Goal: Communication & Community: Answer question/provide support

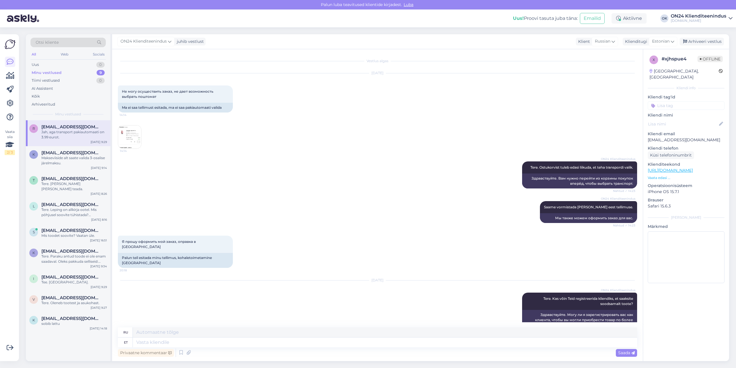
scroll to position [482, 0]
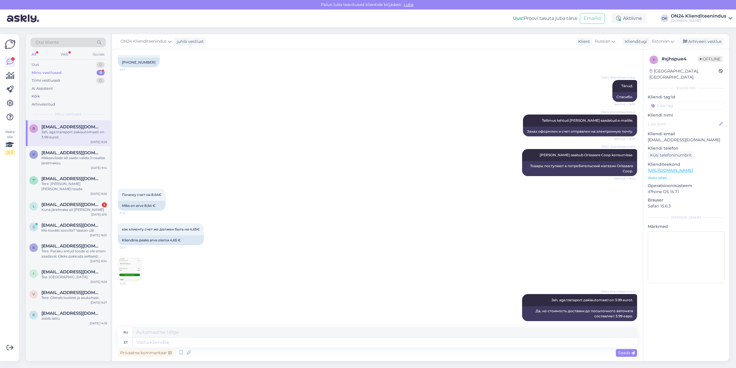
click at [38, 74] on div "Minu vestlused" at bounding box center [47, 73] width 30 height 6
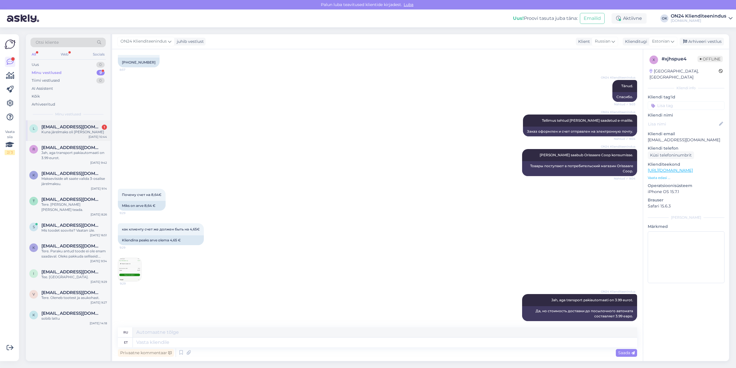
click at [60, 126] on span "[EMAIL_ADDRESS][DOMAIN_NAME]" at bounding box center [71, 126] width 60 height 5
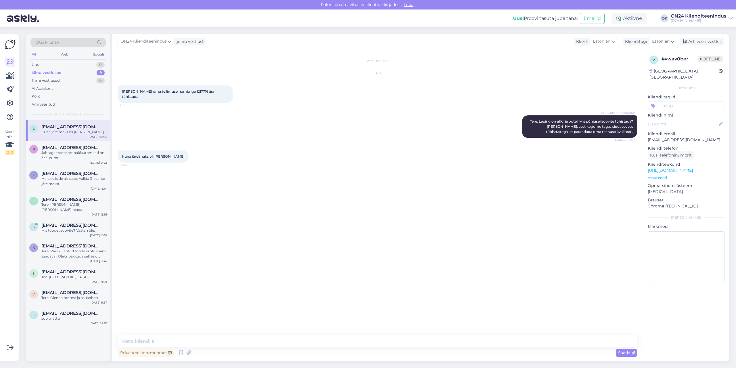
click at [190, 91] on span "[PERSON_NAME] oma tellimuse numbriga 1217716 ära tühistada" at bounding box center [168, 93] width 93 height 9
copy span "1217716"
click at [307, 344] on textarea at bounding box center [377, 341] width 519 height 12
type textarea "Arusaadav. Tänud info eest. Tellimus tühistatud."
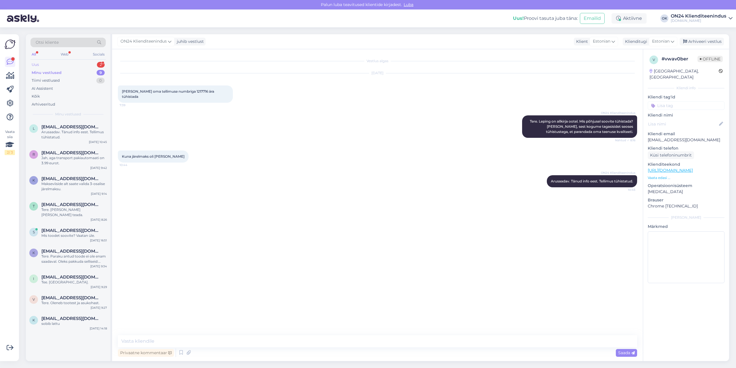
click at [66, 65] on div "Uus 2" at bounding box center [67, 65] width 75 height 8
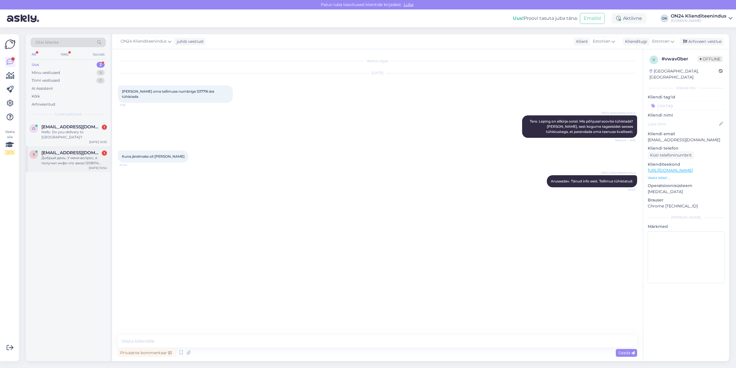
click at [59, 150] on span "[EMAIL_ADDRESS][DOMAIN_NAME]" at bounding box center [71, 152] width 60 height 5
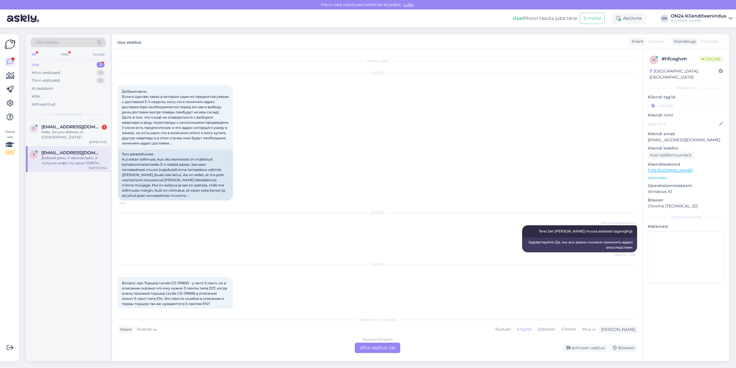
scroll to position [2231, 0]
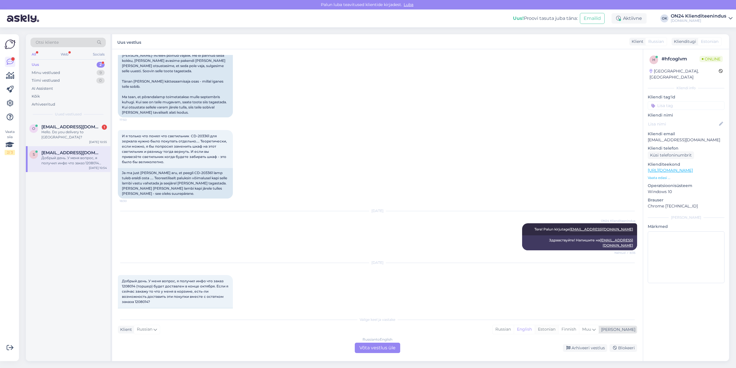
click at [558, 329] on div "Estonian" at bounding box center [547, 329] width 24 height 9
click at [388, 348] on div "Russian to Estonian Võta vestlus üle" at bounding box center [377, 347] width 45 height 10
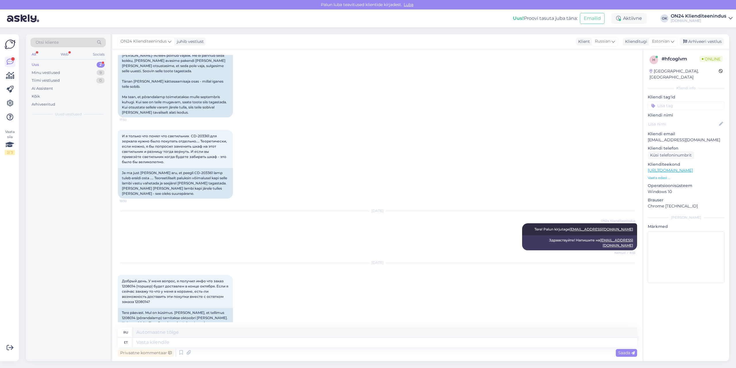
scroll to position [2217, 0]
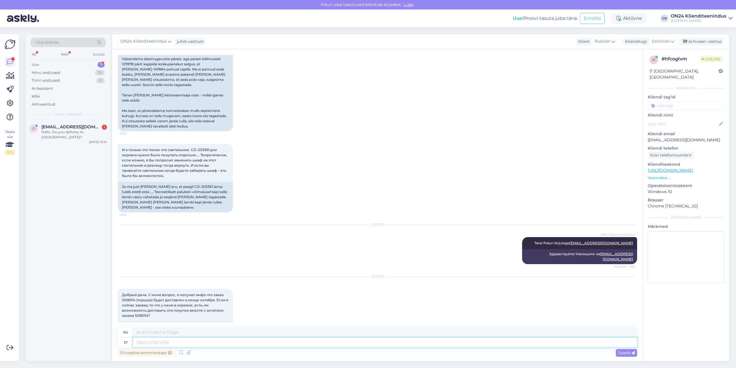
click at [375, 341] on textarea at bounding box center [385, 342] width 504 height 10
type textarea "Tere. J"
type textarea "Привет."
type textarea "Tere. [PERSON_NAME], p"
type textarea "Здравствуйте. Да."
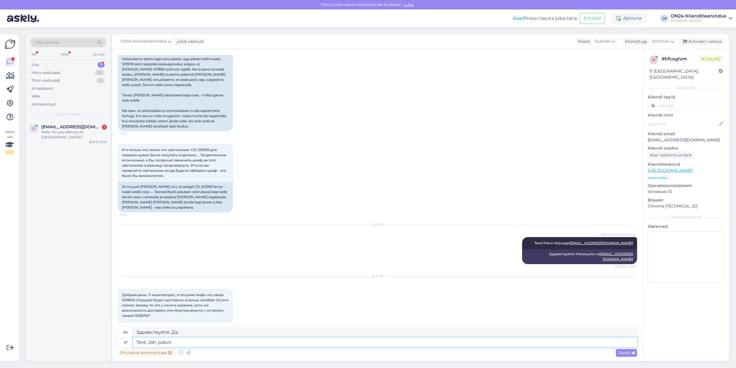
type textarea "Tere. Jah, palun"
type textarea "Здравствуйте. Да, пожалуйста."
type textarea "Tere. [PERSON_NAME], palun lisag s"
type textarea "Здравствуйте. Да, пожалуйста, добавьте."
type textarea "Tere. Jah, palun lisage see i"
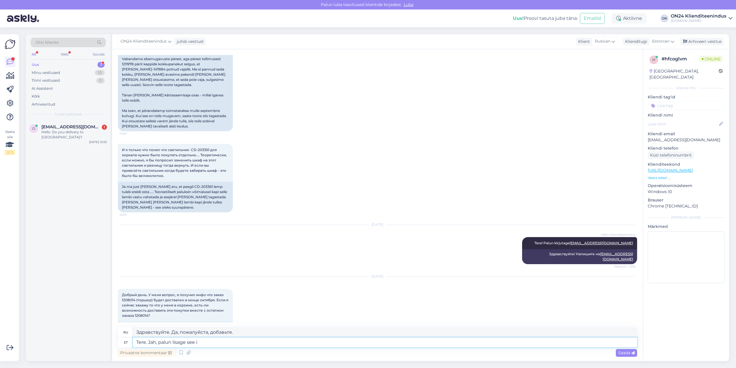
type textarea "Привет. Да, пожалуйста, добавь."
type textarea "Tere. Jah, palun lisage see info k"
type textarea "Здравствуйте. Да, пожалуйста, добавьте эту информацию."
type textarea "Tere. Jah, palun lisage see info ka"
type textarea "Здравствуйте. Да, пожалуйста, добавьте и эту информацию."
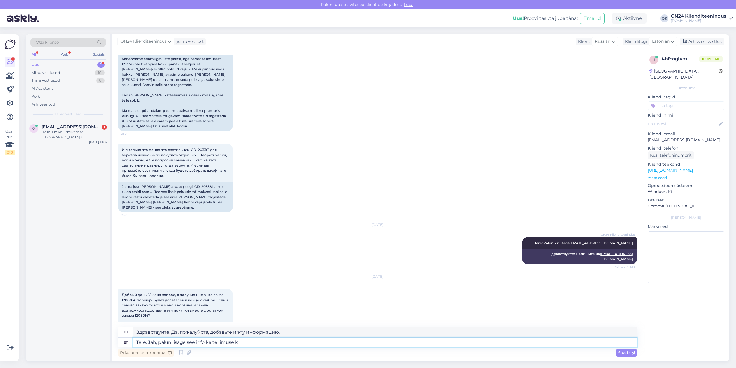
type textarea "Tere. Jah, palun lisage see info ka tellimuse ko"
type textarea "Здравствуйте. Да, пожалуйста, укажите эту информацию в вашем заказе."
type textarea "Tere. Jah, palun lisage see info ka tellimuse kommentaari."
type textarea "Здравствуйте. Да, пожалуйста, добавьте эту информацию в комментарий к заказу."
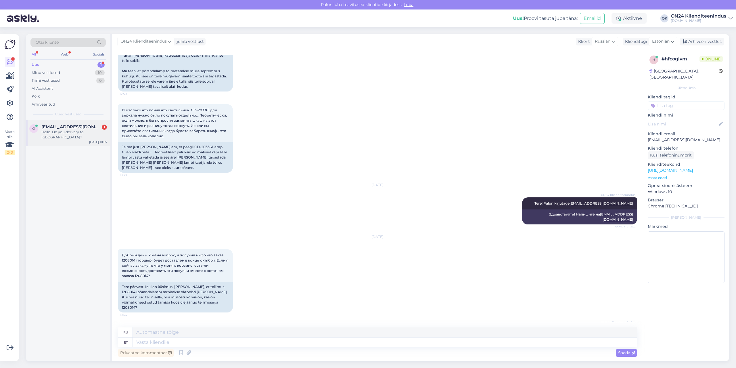
click at [83, 131] on div "Hello. Do you delivery to [GEOGRAPHIC_DATA]?" at bounding box center [74, 134] width 66 height 10
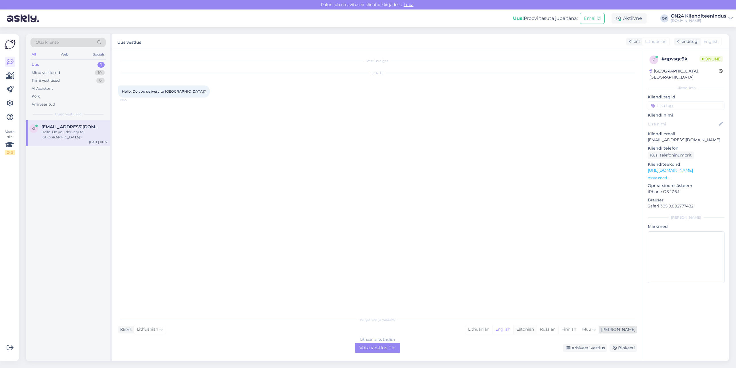
click at [537, 330] on div "Estonian" at bounding box center [525, 329] width 24 height 9
click at [381, 349] on div "Lithuanian to Estonian Võta vestlus üle" at bounding box center [377, 347] width 45 height 10
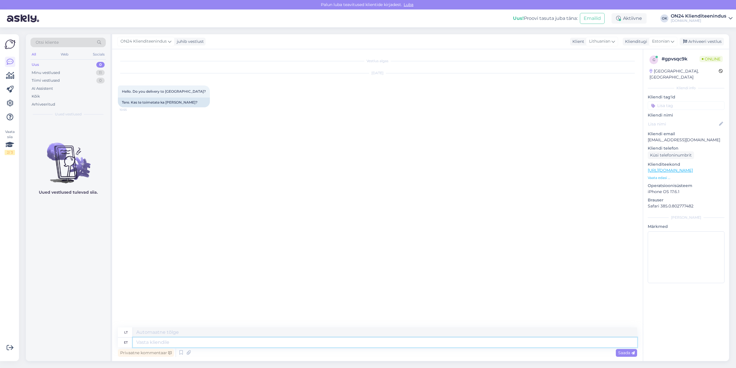
click at [346, 343] on textarea at bounding box center [385, 342] width 504 height 10
type textarea "Tere."
type textarea "Sveiki."
type textarea "Tere. Para"
click at [593, 43] on span "Lithuanian" at bounding box center [599, 41] width 21 height 6
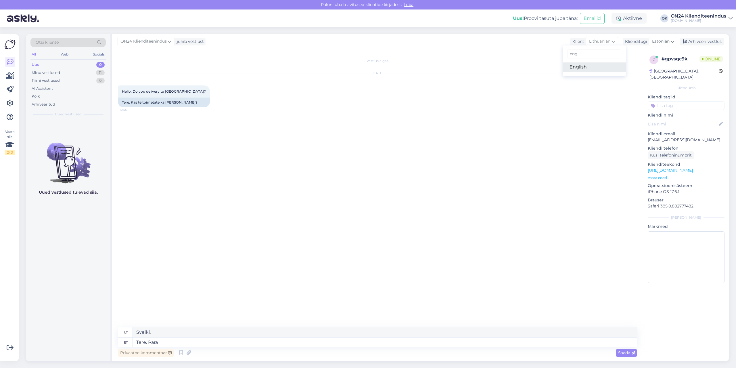
type input "eng"
click at [585, 66] on link "English" at bounding box center [594, 66] width 63 height 9
click at [176, 345] on textarea "Tere. Para" at bounding box center [385, 342] width 504 height 10
type textarea "Hello."
type textarea "Tere. Paraku t"
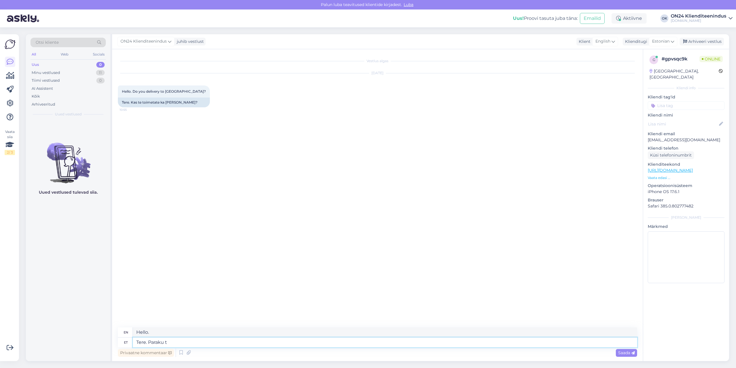
type textarea "Hello. Unfortunately"
type textarea "Tere. Paraku tarnime ai"
type textarea "Hello. Unfortunately we deliver"
type textarea "Tere. Paraku tarnime ainult E"
type textarea "Hello. Unfortunately we only deliver"
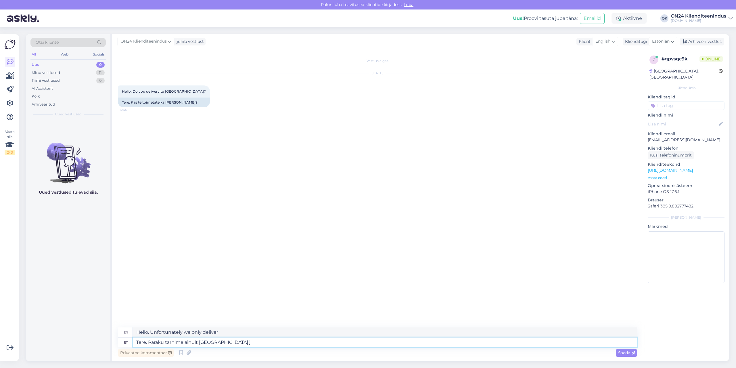
type textarea "Tere. Paraku tarnime ainult [GEOGRAPHIC_DATA] ja"
type textarea "Hello. Unfortunately, we only deliver in [GEOGRAPHIC_DATA]."
type textarea "Tere. Paraku tarnime ainult [GEOGRAPHIC_DATA] ja"
type textarea "Hello. Unfortunately we only deliver in [GEOGRAPHIC_DATA] and"
type textarea "Tere. Paraku tarnime ainult [GEOGRAPHIC_DATA] ja [GEOGRAPHIC_DATA]."
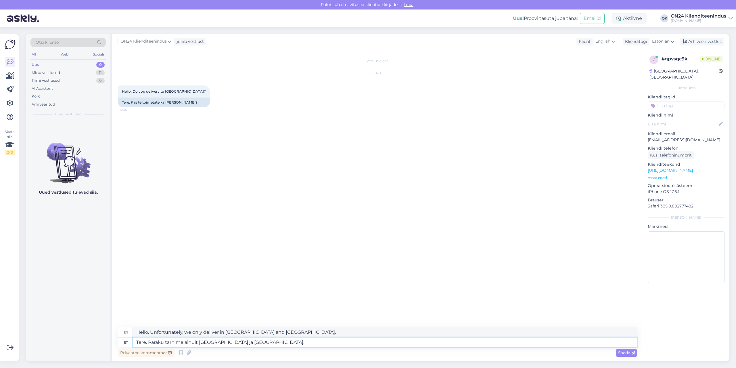
type textarea "Hello. Unfortunately, we only deliver to [GEOGRAPHIC_DATA] and [GEOGRAPHIC_DATA…"
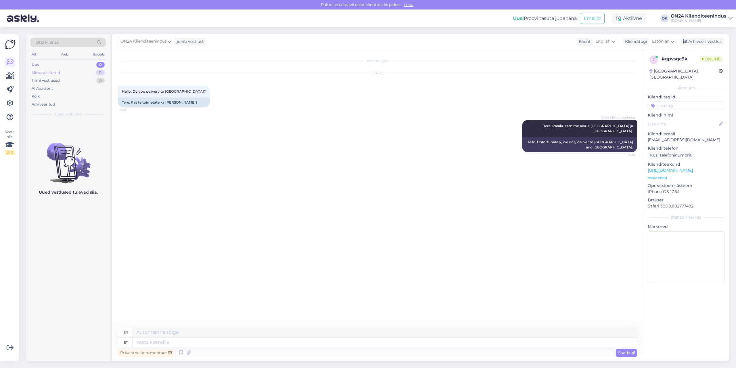
click at [58, 76] on div "Minu vestlused 11" at bounding box center [67, 73] width 75 height 8
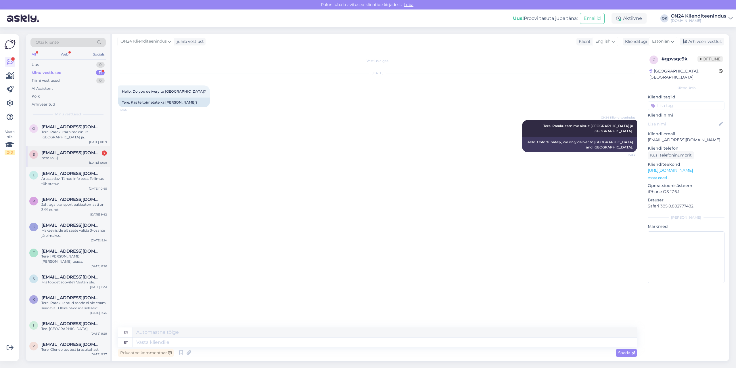
click at [80, 156] on div "готово :-)" at bounding box center [74, 157] width 66 height 5
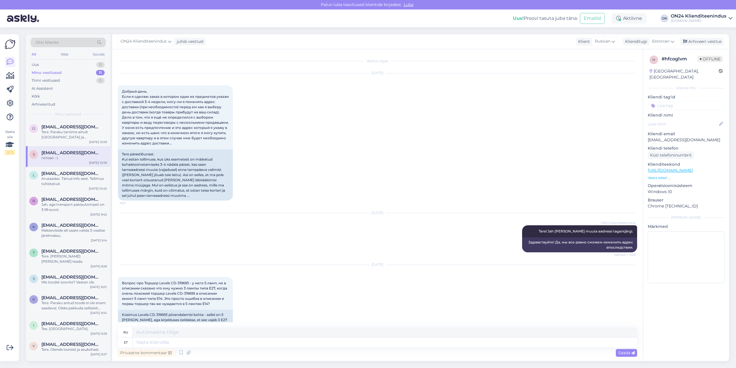
scroll to position [2326, 0]
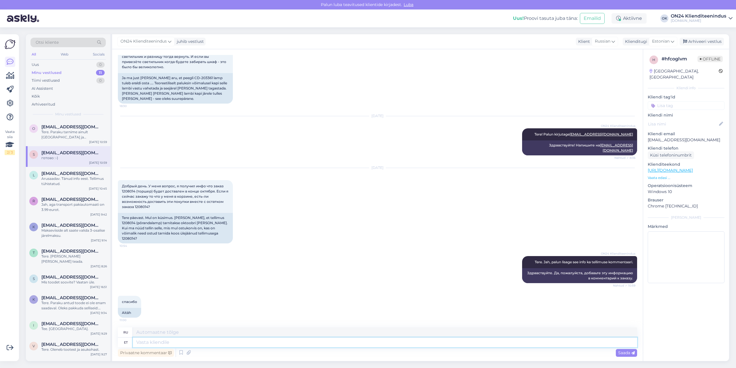
click at [220, 344] on textarea at bounding box center [385, 342] width 504 height 10
type textarea "Kohe te"
type textarea "Немедленно"
type textarea "Kohe teeme t"
type textarea "Мы сделаем это немедленно."
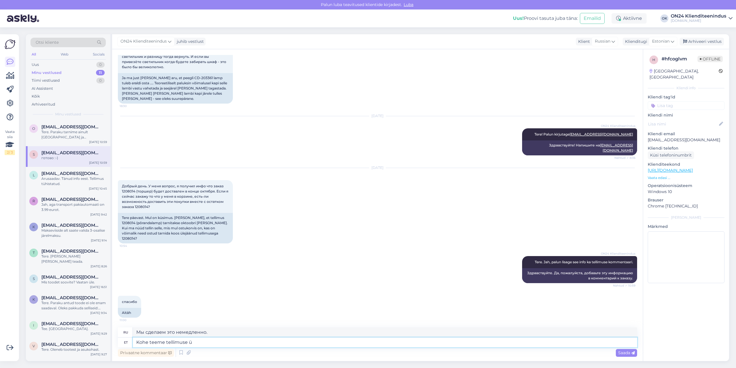
type textarea "Kohe teeme tellimuse üm"
type textarea "Мы немедленно оформим заказ."
type textarea "Kohe teeme tellimuse ümber."
type textarea "Мы немедленно перезакажем."
click at [215, 341] on textarea "Kohe teeme tellimuse ümber." at bounding box center [385, 342] width 504 height 10
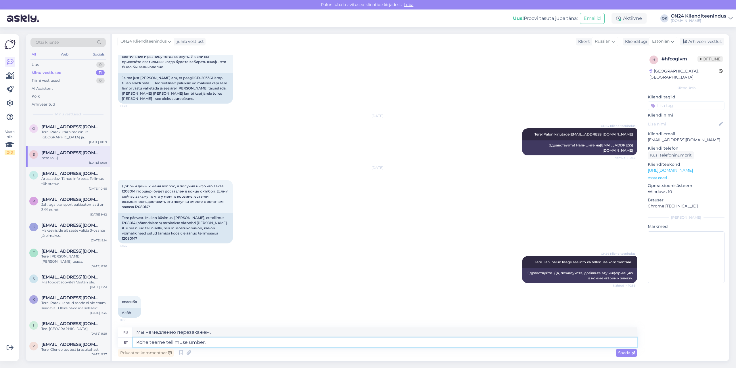
drag, startPoint x: 215, startPoint y: 341, endPoint x: 143, endPoint y: 342, distance: 71.6
click at [143, 342] on textarea "Kohe teeme tellimuse ümber." at bounding box center [385, 342] width 504 height 10
type textarea "K"
type textarea "Tänud."
type textarea "Спасибо."
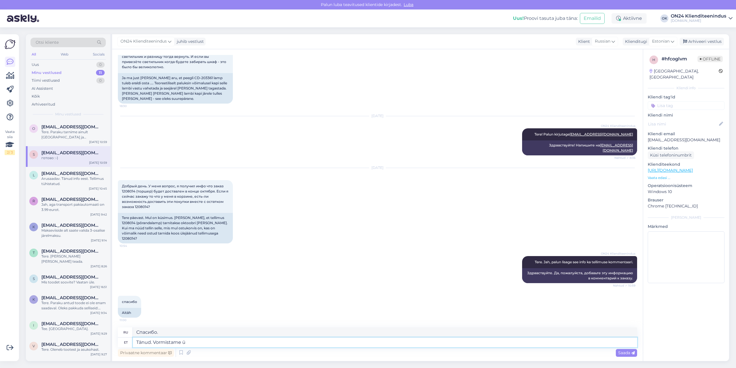
type textarea "Tänud. Vormistame üm"
type textarea "Спасибо. Мы обрабатываем."
type textarea "Tänud. Vormistame ümber."
type textarea "Спасибо. Переформатируем."
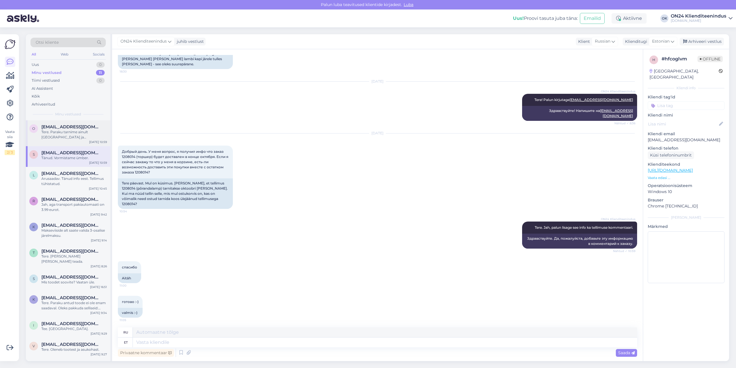
click at [44, 132] on div "Tere. Paraku tarnime ainult [GEOGRAPHIC_DATA] ja [GEOGRAPHIC_DATA]." at bounding box center [74, 134] width 66 height 10
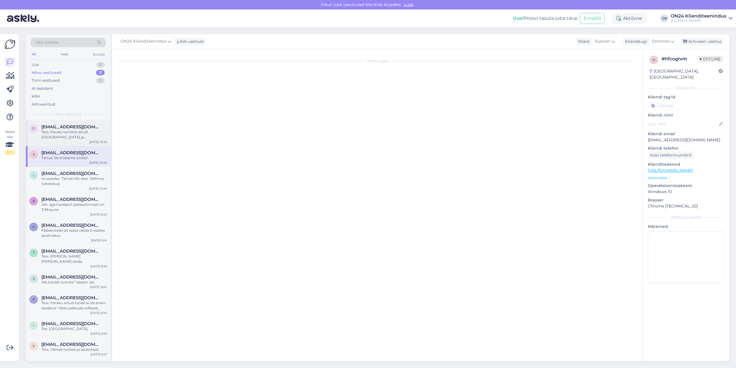
scroll to position [0, 0]
